Goal: Transaction & Acquisition: Purchase product/service

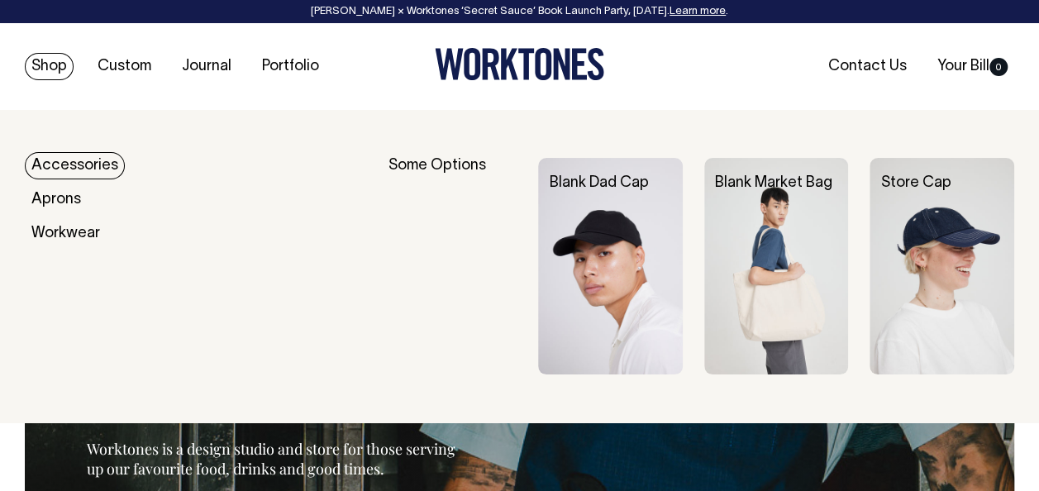
click at [50, 63] on link "Shop" at bounding box center [49, 66] width 49 height 27
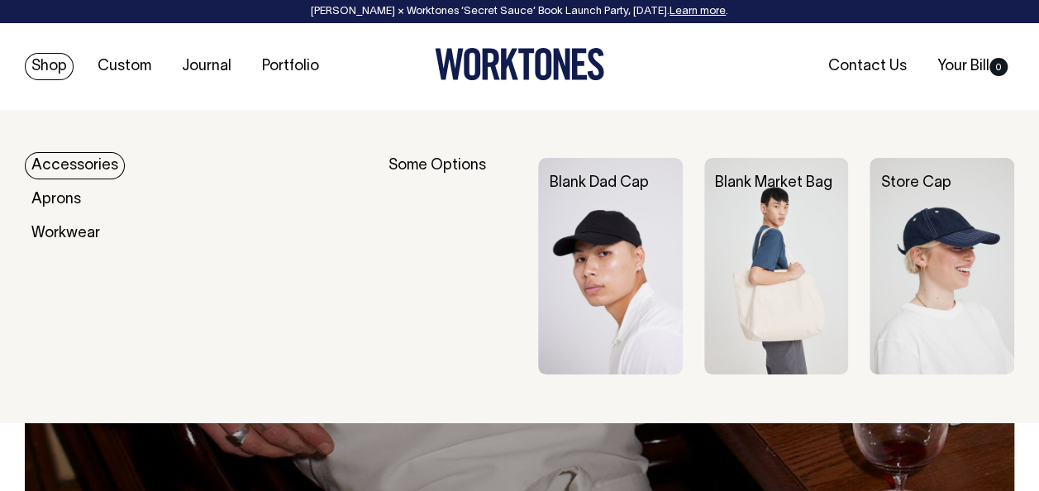
click at [51, 168] on link "Accessories" at bounding box center [75, 165] width 100 height 27
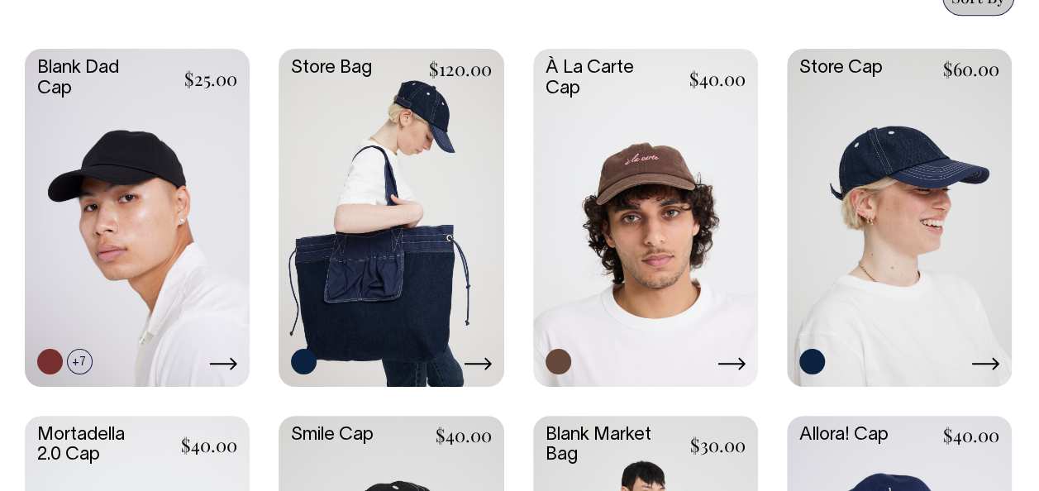
scroll to position [910, 0]
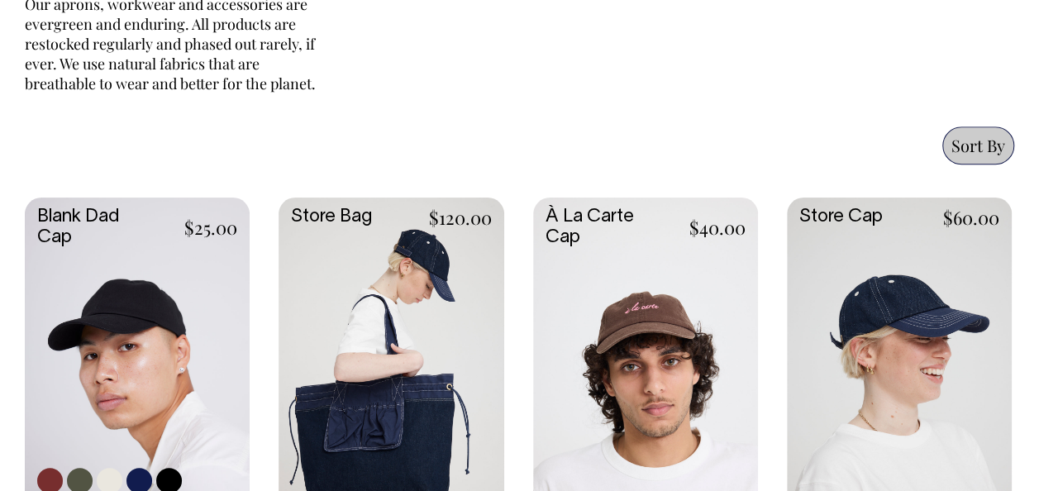
click at [166, 222] on link at bounding box center [137, 365] width 225 height 334
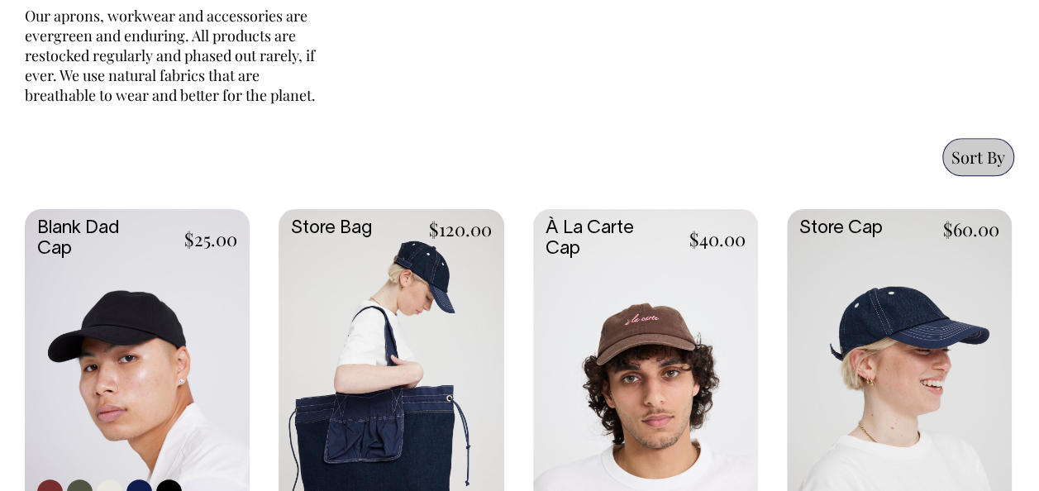
scroll to position [746, 0]
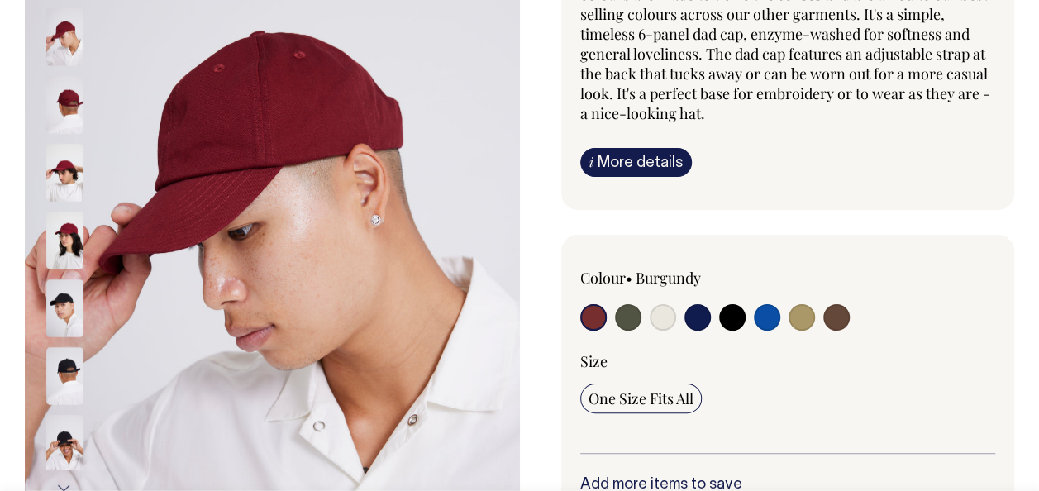
scroll to position [248, 0]
click at [832, 316] on input "radio" at bounding box center [837, 316] width 26 height 26
radio input "true"
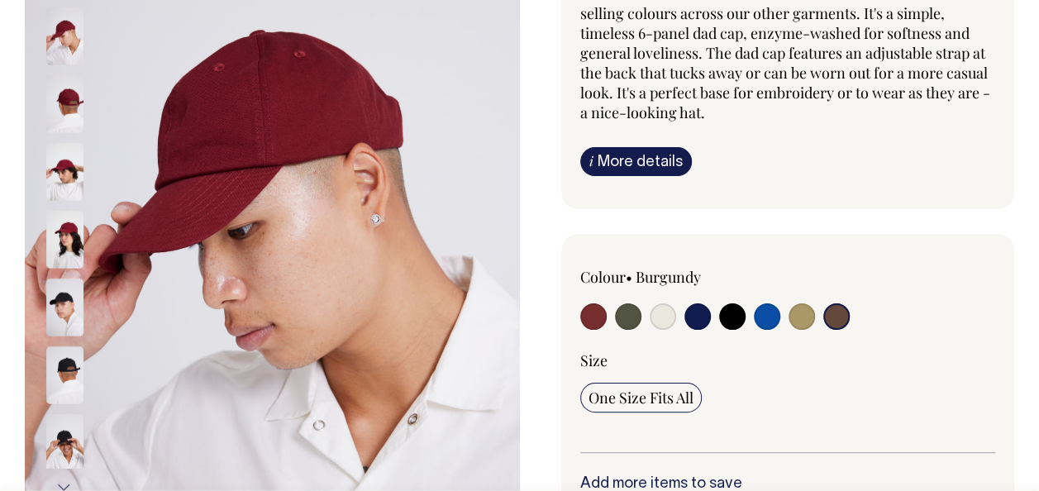
radio input "true"
select select "Espresso"
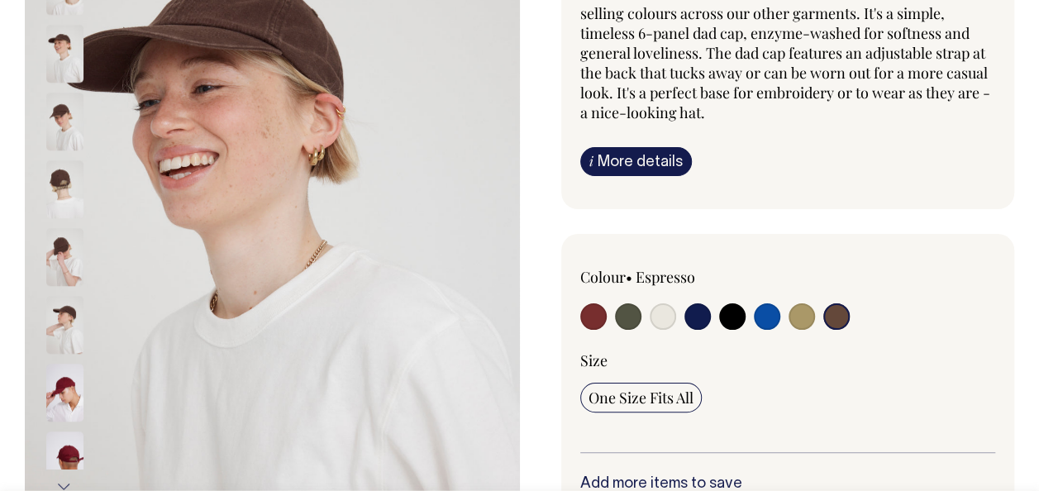
click at [764, 318] on input "radio" at bounding box center [767, 316] width 26 height 26
radio input "true"
select select "Worker Blue"
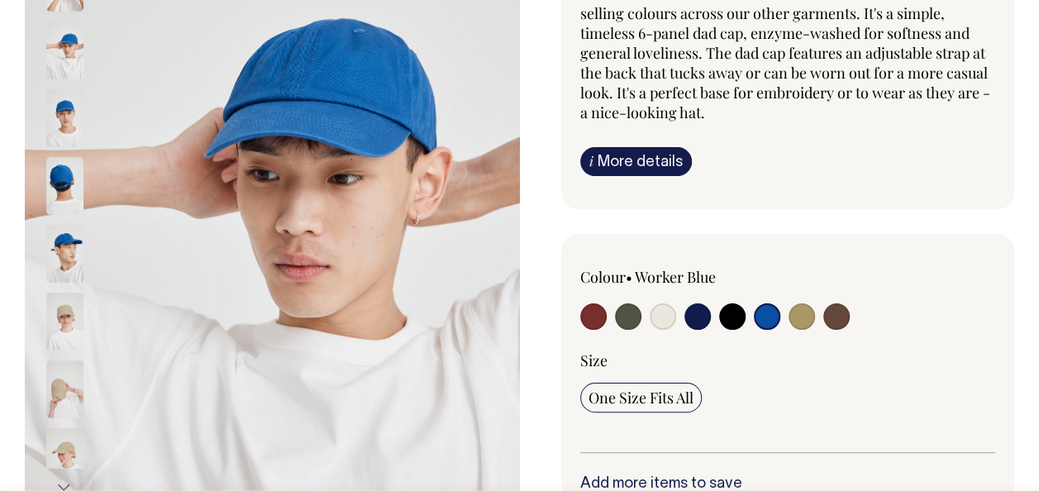
click at [665, 324] on input "radio" at bounding box center [663, 316] width 26 height 26
radio input "true"
select select "Natural"
